Goal: Entertainment & Leisure: Consume media (video, audio)

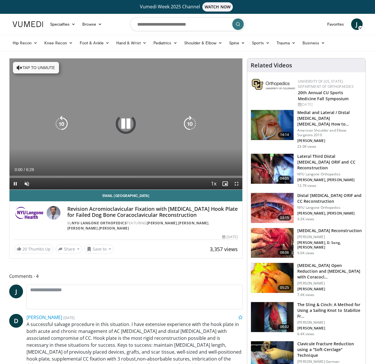
click at [48, 68] on button "Tap to unmute" at bounding box center [36, 68] width 46 height 12
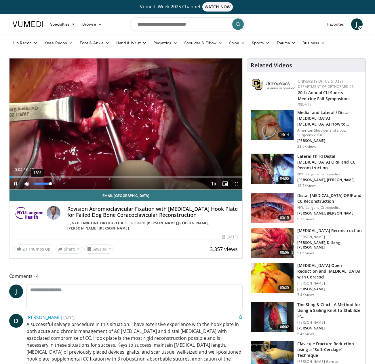
click at [37, 185] on div "18%" at bounding box center [42, 184] width 20 height 12
click at [40, 183] on div "35%" at bounding box center [42, 183] width 16 height 2
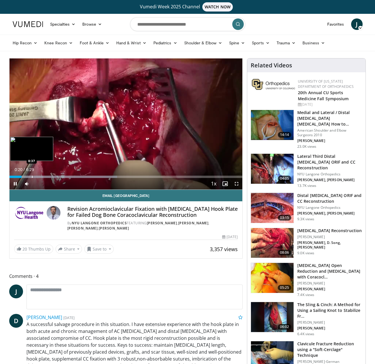
click at [32, 176] on div "Progress Bar" at bounding box center [32, 177] width 1 height 2
click at [41, 176] on div "Progress Bar" at bounding box center [41, 177] width 1 height 2
click at [238, 182] on span "Video Player" at bounding box center [237, 184] width 12 height 12
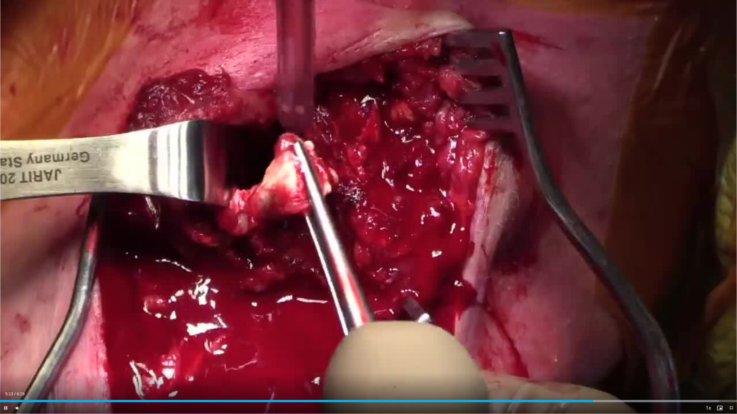
click at [375, 363] on span "Video Player" at bounding box center [731, 409] width 12 height 12
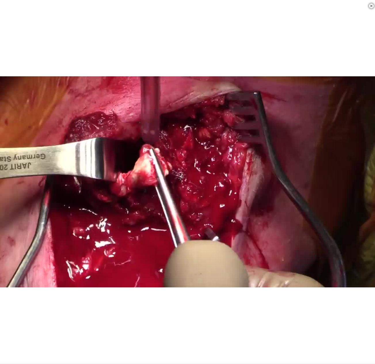
scroll to position [153, 0]
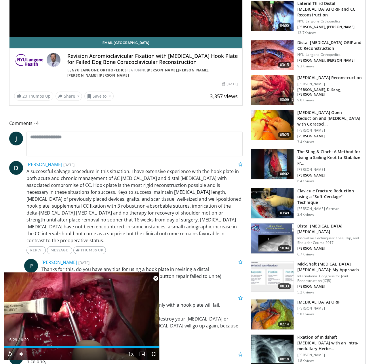
click at [155, 277] on span "Video Player" at bounding box center [156, 278] width 12 height 12
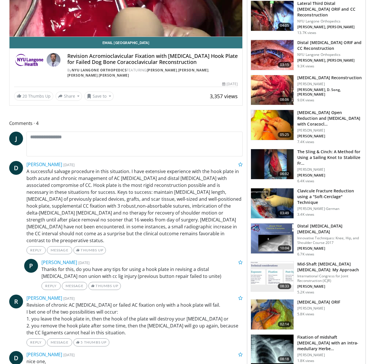
scroll to position [0, 0]
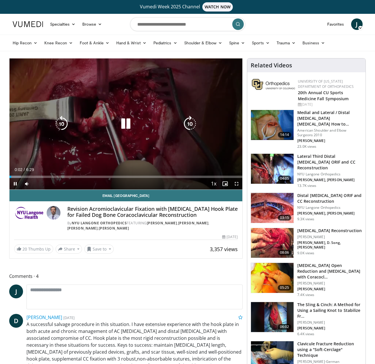
click at [125, 125] on icon "Video Player" at bounding box center [126, 124] width 16 height 16
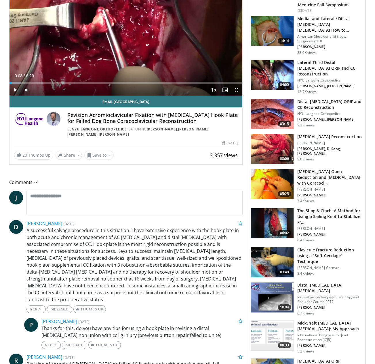
scroll to position [91, 0]
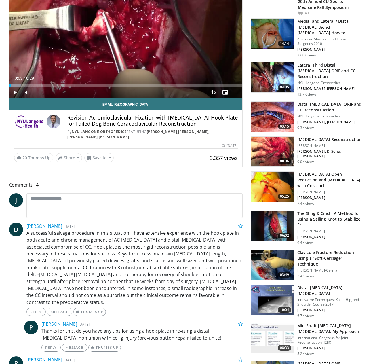
click at [331, 104] on h3 "Distal [MEDICAL_DATA] ORIF and CC Reconstruction" at bounding box center [329, 107] width 65 height 12
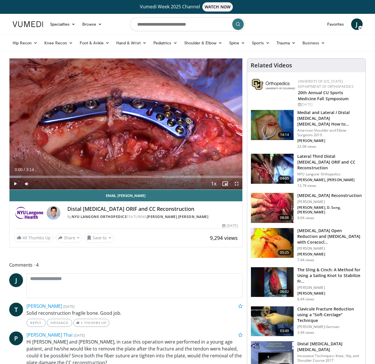
click at [234, 184] on span "Video Player" at bounding box center [237, 184] width 12 height 12
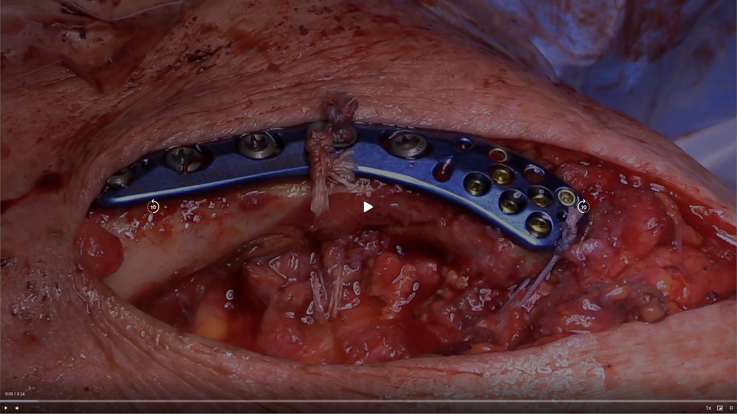
click at [368, 211] on icon "Video Player" at bounding box center [368, 207] width 16 height 16
